Goal: Task Accomplishment & Management: Manage account settings

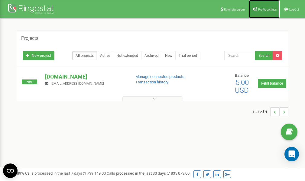
click at [266, 10] on span "Profile settings" at bounding box center [267, 9] width 18 height 3
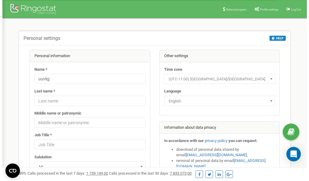
scroll to position [30, 0]
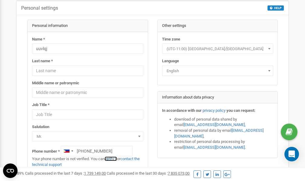
click at [112, 159] on link "verify it" at bounding box center [110, 158] width 12 height 5
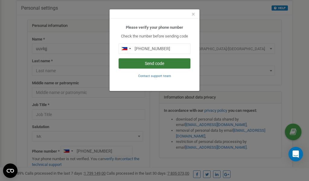
click at [162, 64] on button "Send code" at bounding box center [155, 63] width 72 height 10
